Goal: Navigation & Orientation: Find specific page/section

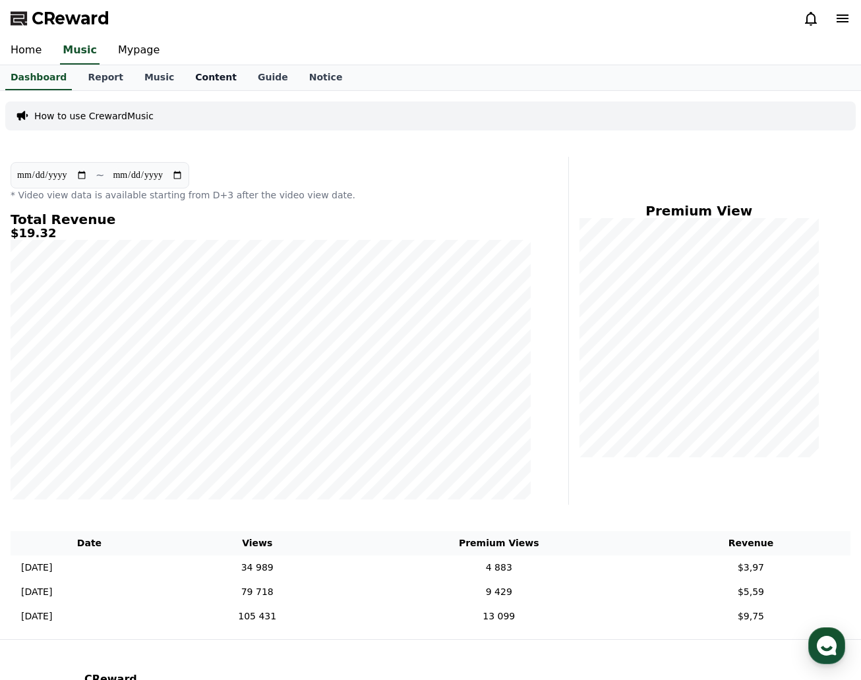
click at [185, 76] on link "Content" at bounding box center [216, 77] width 63 height 25
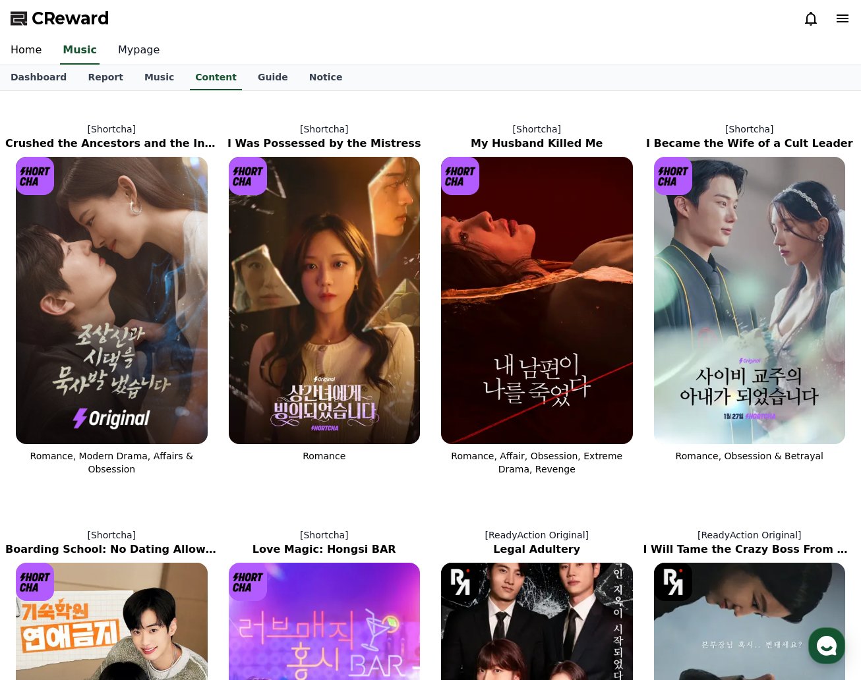
click at [125, 51] on link "Mypage" at bounding box center [138, 51] width 63 height 28
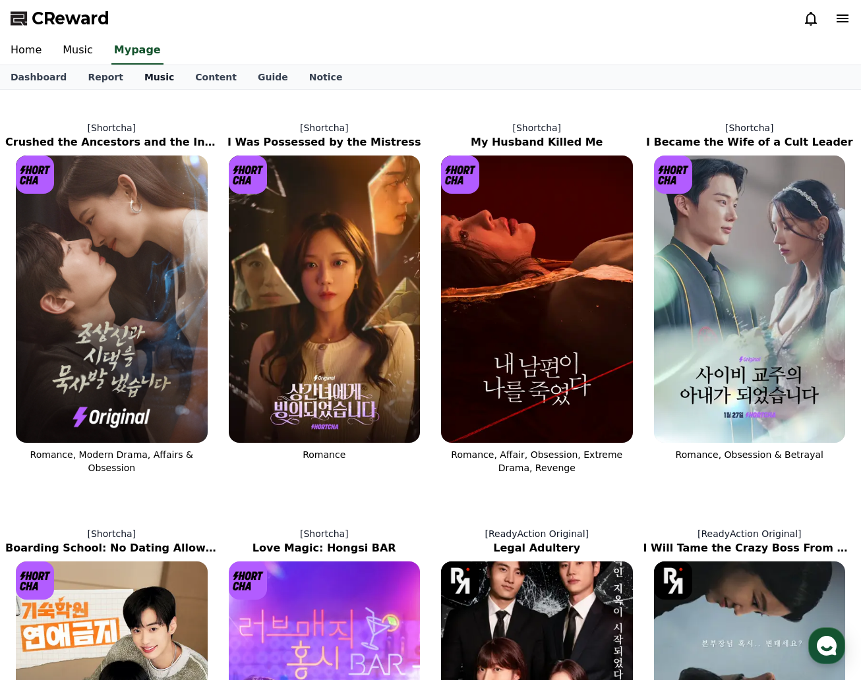
select select "**********"
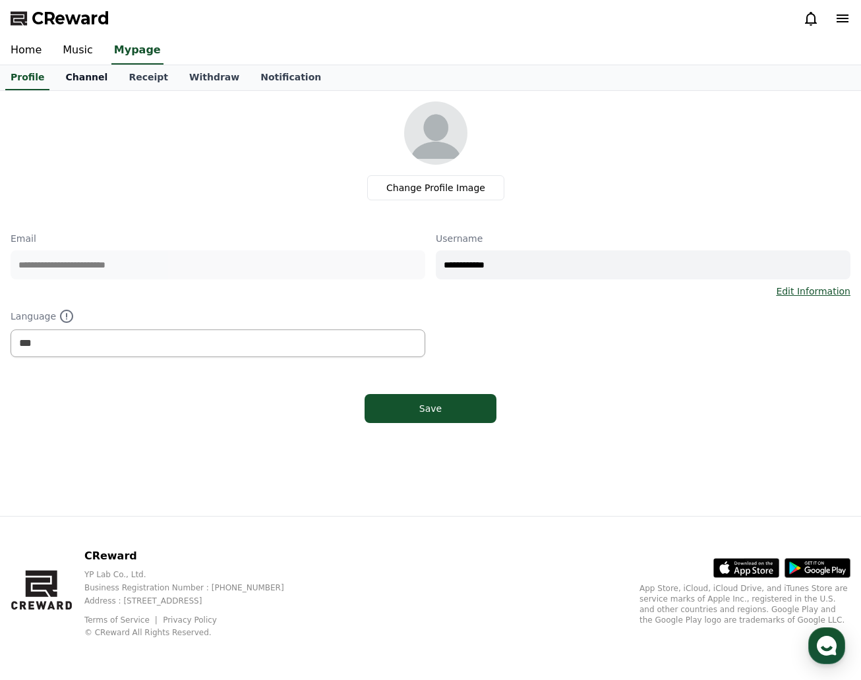
click at [91, 81] on link "Channel" at bounding box center [86, 77] width 63 height 25
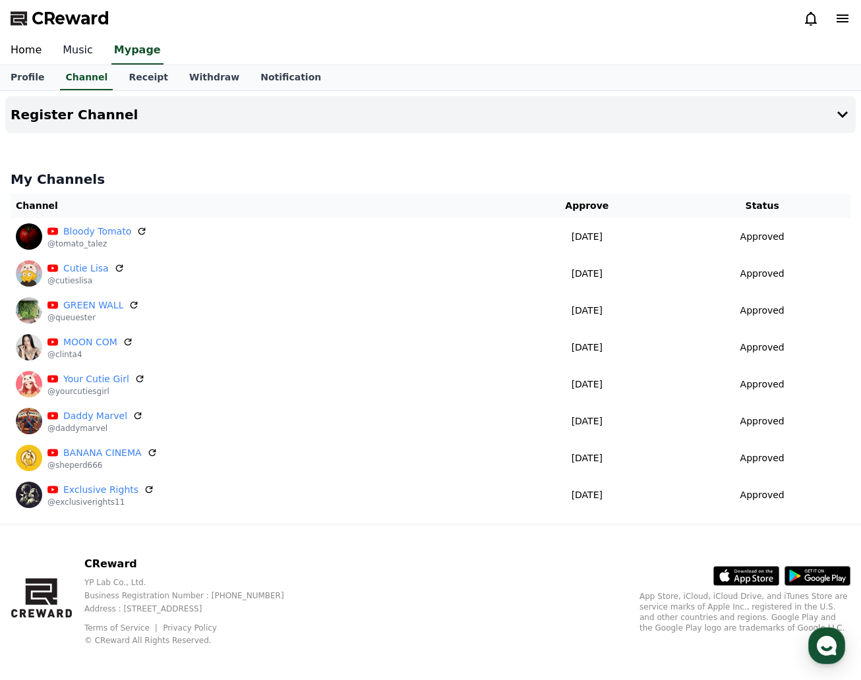
click at [67, 45] on link "Music" at bounding box center [77, 51] width 51 height 28
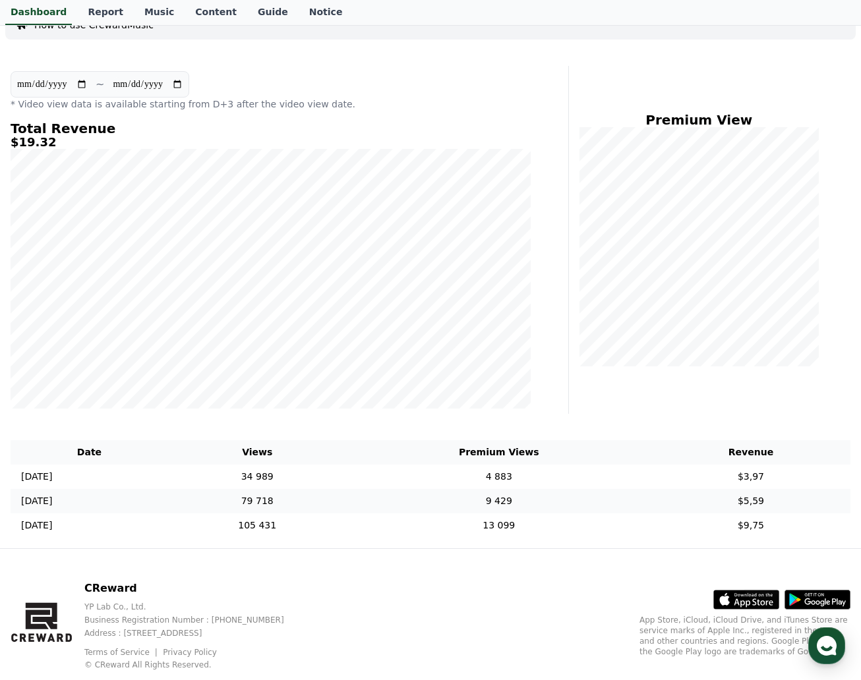
scroll to position [123, 0]
